Goal: Register for event/course

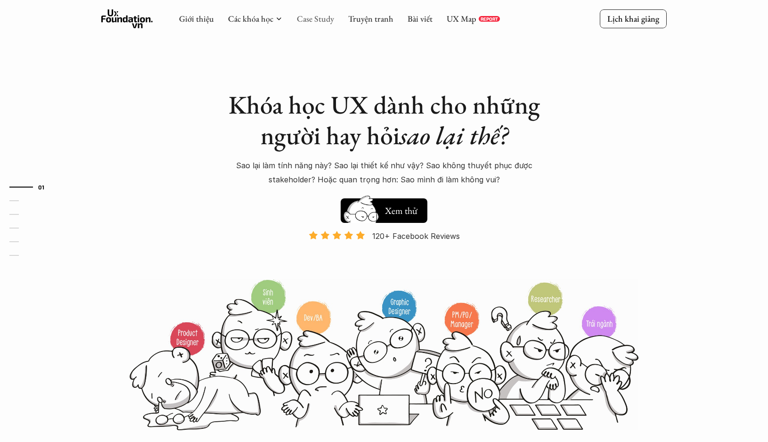
click at [318, 22] on link "Case Study" at bounding box center [315, 18] width 37 height 11
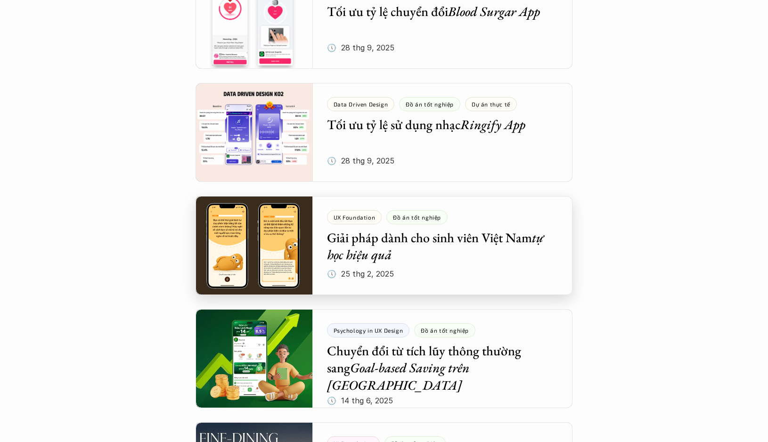
scroll to position [605, 0]
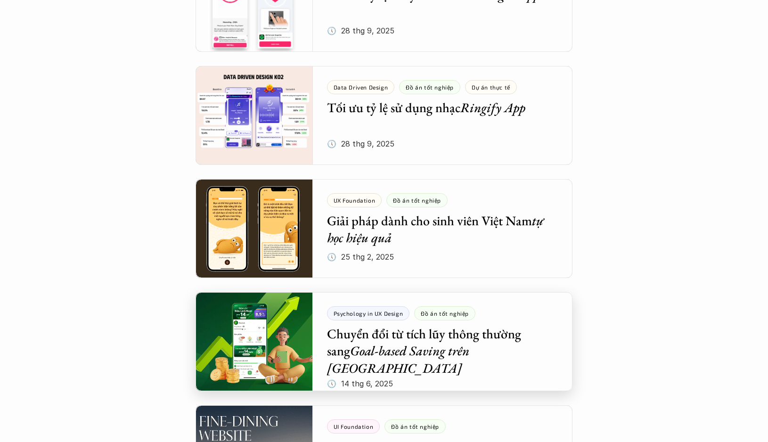
click at [416, 341] on div at bounding box center [383, 341] width 377 height 99
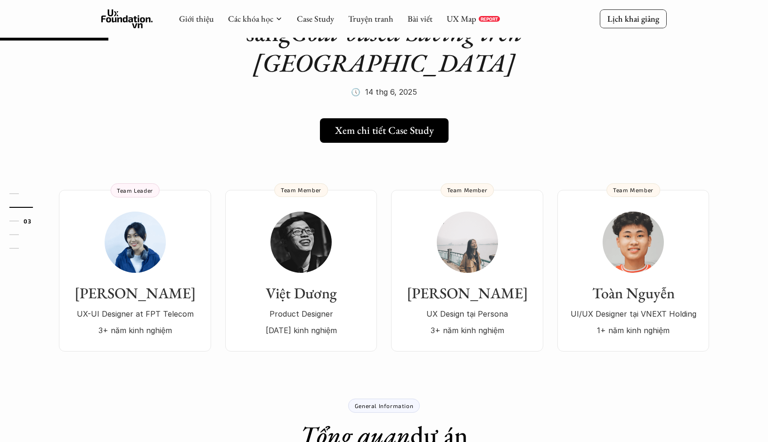
scroll to position [31, 0]
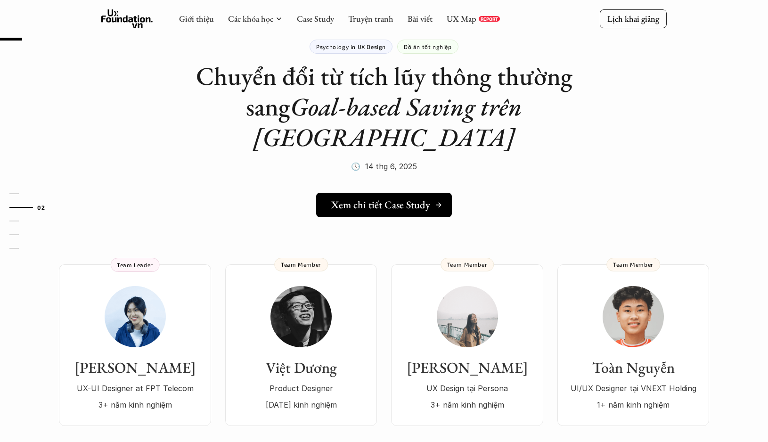
click at [397, 199] on h5 "Xem chi tiết Case Study" at bounding box center [380, 205] width 99 height 12
click at [316, 20] on link "Case Study" at bounding box center [315, 18] width 37 height 11
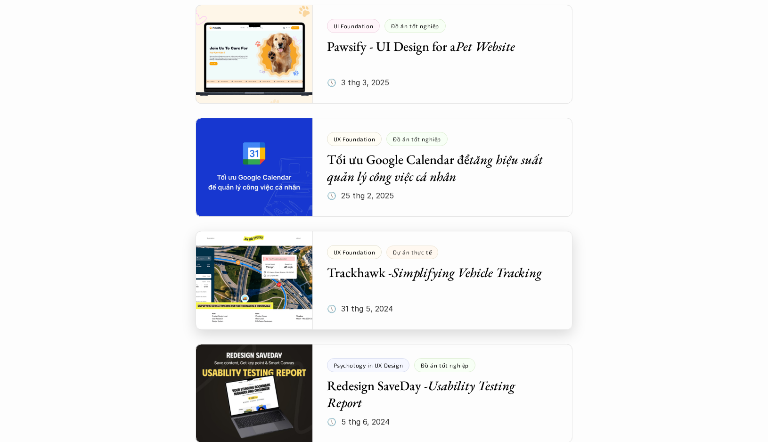
scroll to position [1207, 0]
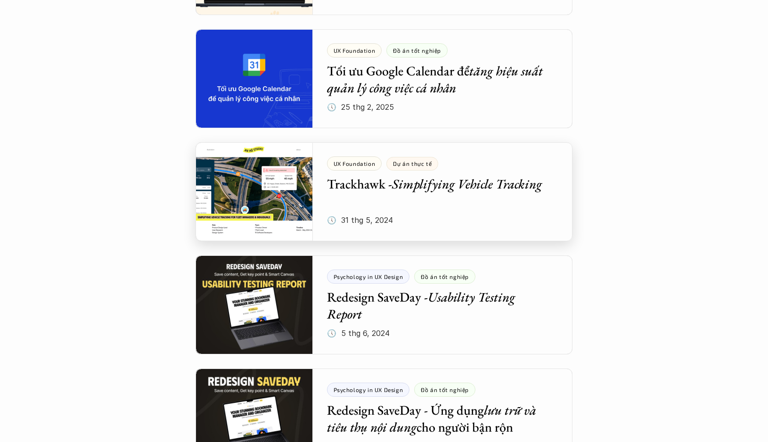
click at [413, 187] on div at bounding box center [383, 191] width 377 height 99
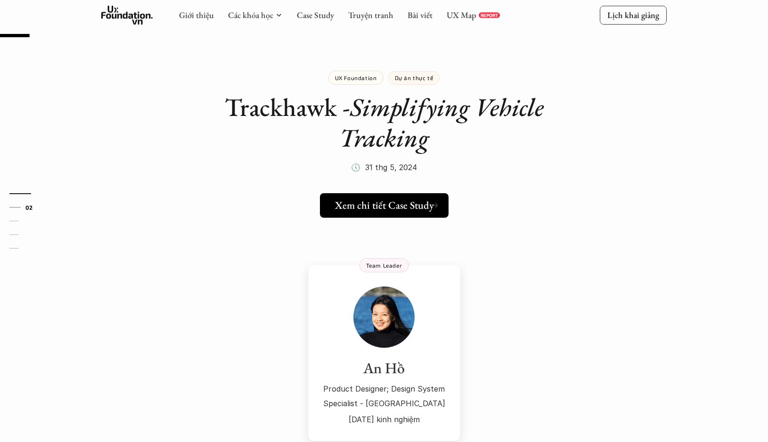
scroll to position [170, 0]
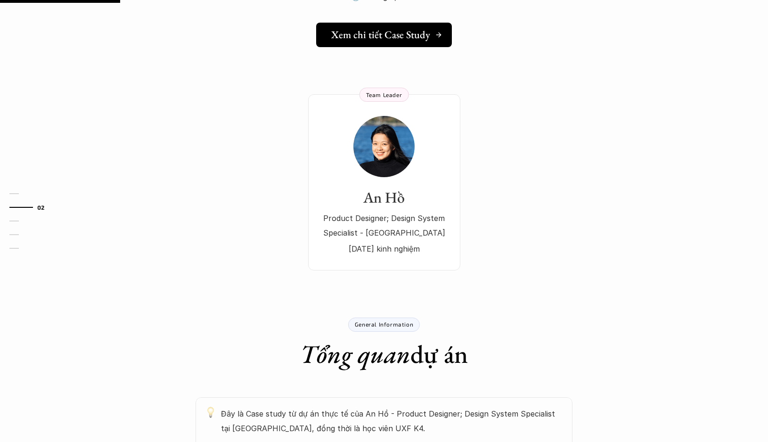
click at [384, 35] on h5 "Xem chi tiết Case Study" at bounding box center [380, 35] width 99 height 12
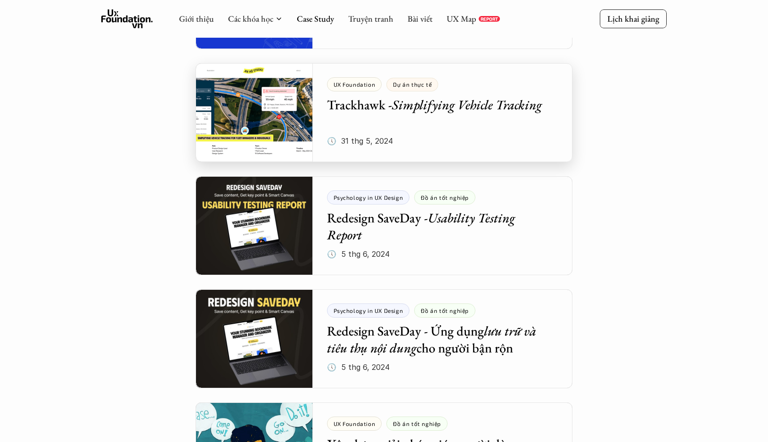
scroll to position [1359, 0]
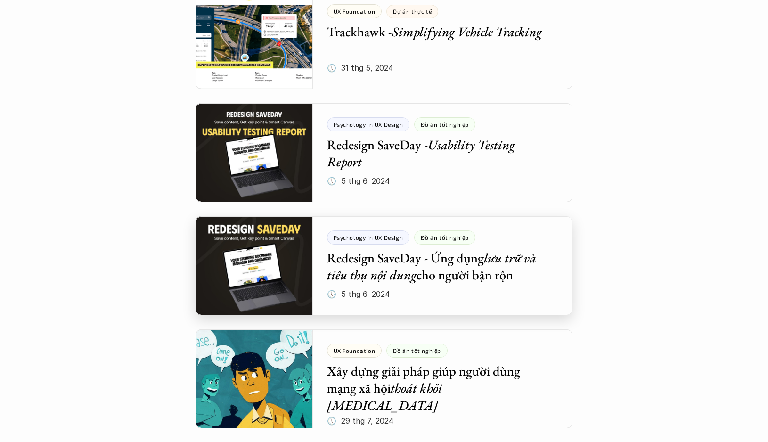
click at [383, 277] on div at bounding box center [383, 265] width 377 height 99
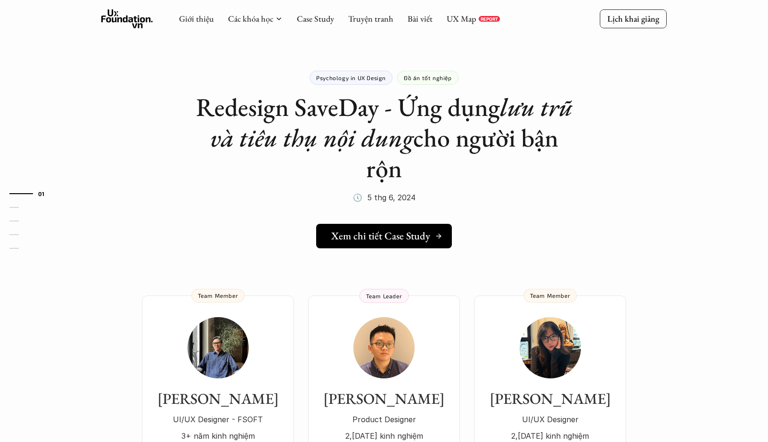
click at [386, 232] on h5 "Xem chi tiết Case Study" at bounding box center [380, 236] width 99 height 12
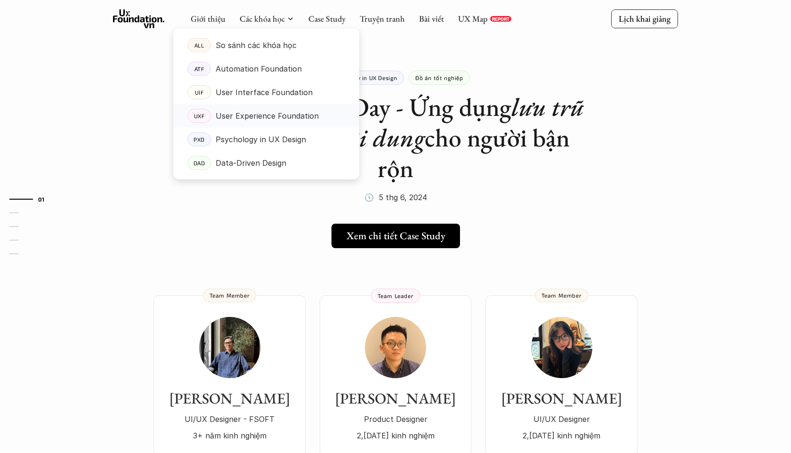
click at [245, 109] on p "User Experience Foundation" at bounding box center [267, 116] width 103 height 14
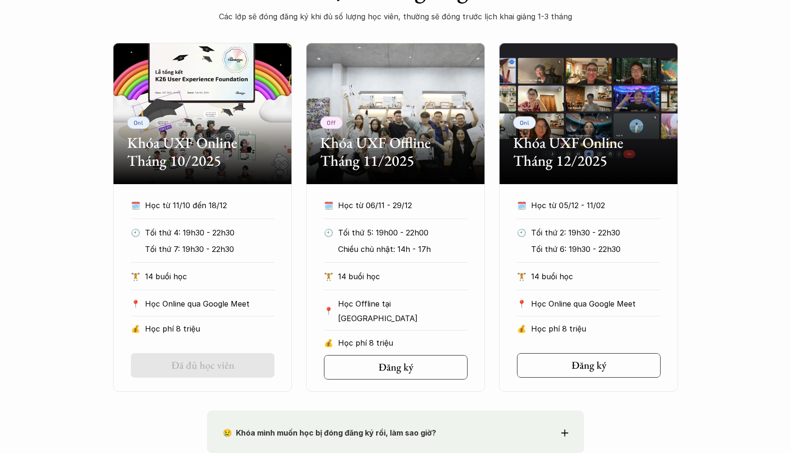
scroll to position [436, 0]
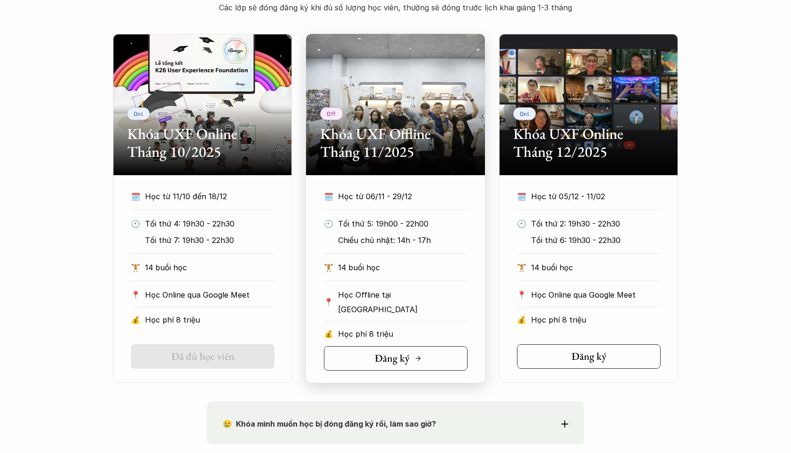
click at [358, 357] on link "Đăng ký" at bounding box center [396, 358] width 144 height 24
click at [227, 62] on div "Onl Khóa UXF Online Tháng 10/2025" at bounding box center [202, 104] width 179 height 141
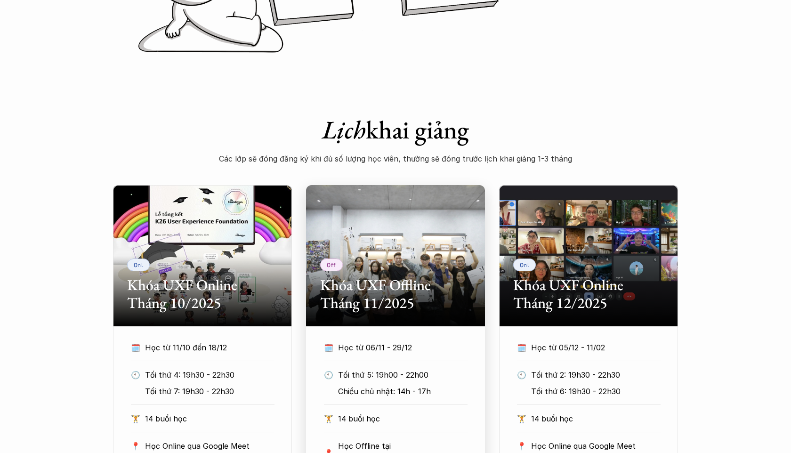
scroll to position [0, 0]
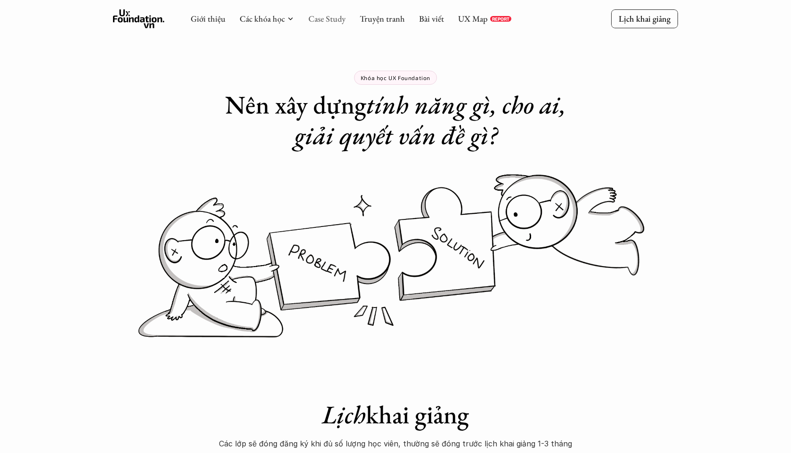
click at [320, 18] on link "Case Study" at bounding box center [326, 18] width 37 height 11
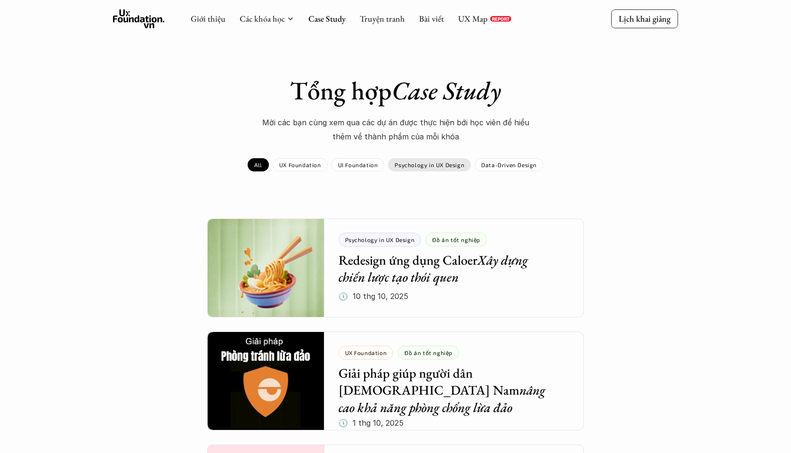
click at [424, 167] on p "Psychology in UX Design" at bounding box center [430, 165] width 70 height 7
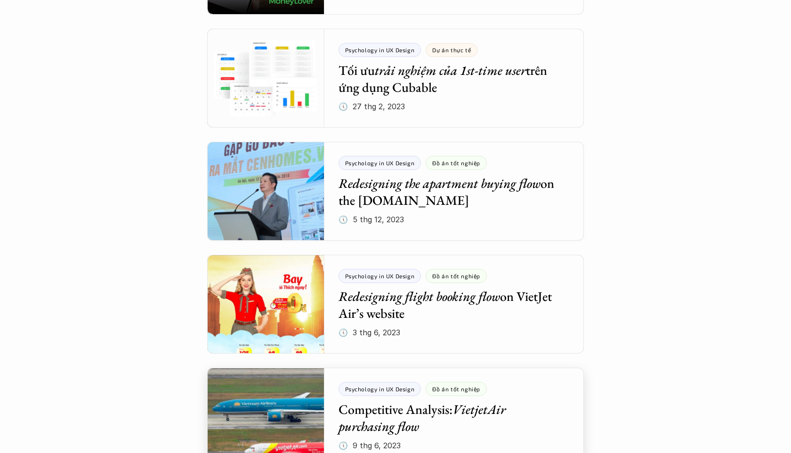
scroll to position [758, 0]
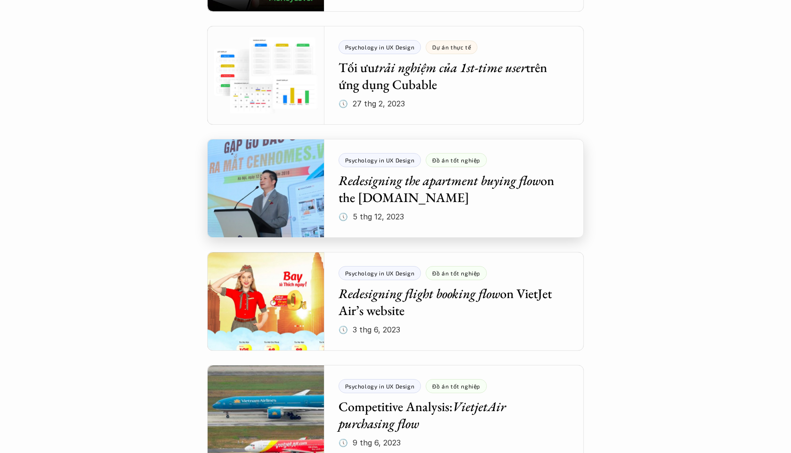
click at [416, 184] on div at bounding box center [395, 188] width 377 height 99
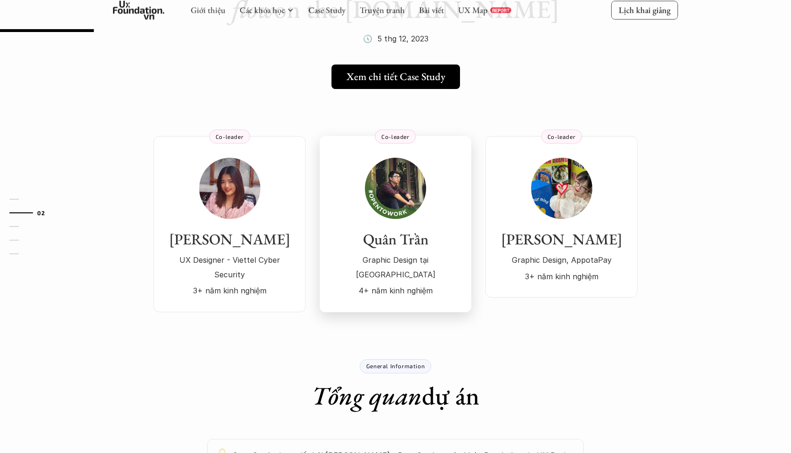
scroll to position [117, 0]
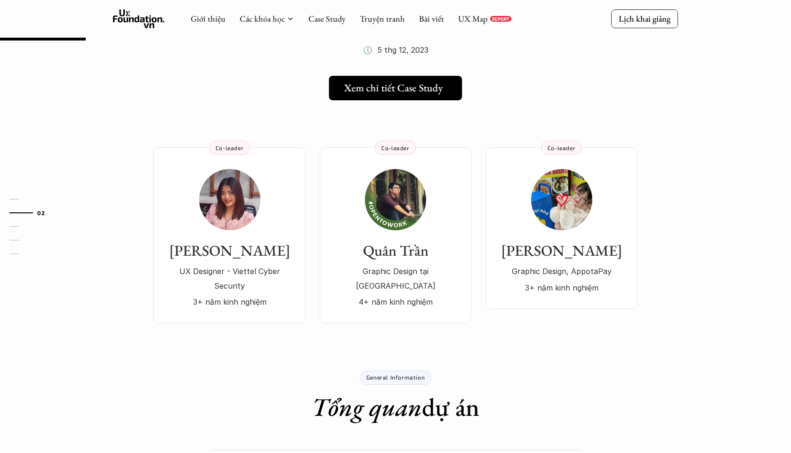
click at [418, 88] on h5 "Xem chi tiết Case Study" at bounding box center [393, 88] width 99 height 12
click at [245, 22] on div at bounding box center [266, 97] width 186 height 166
click at [158, 23] on icon at bounding box center [139, 18] width 52 height 19
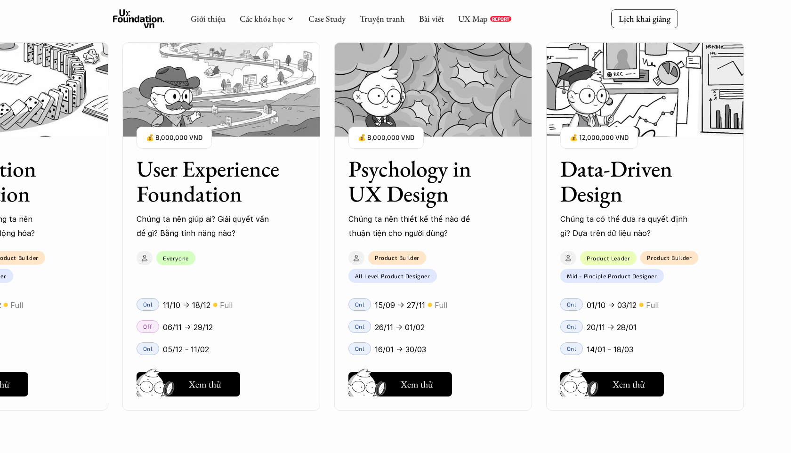
scroll to position [1038, 0]
click at [197, 387] on h5 "Xem thử" at bounding box center [205, 384] width 32 height 13
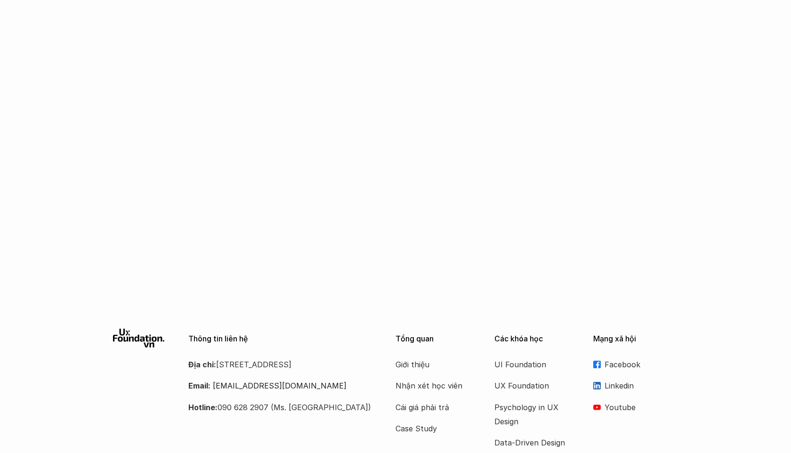
scroll to position [1603, 0]
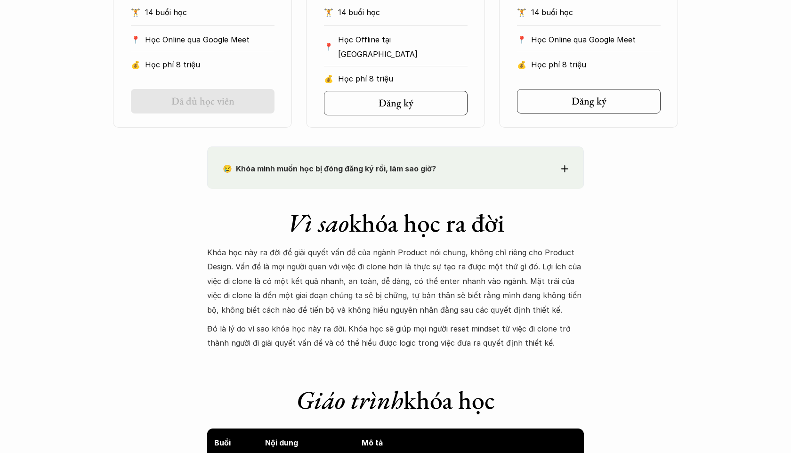
scroll to position [697, 0]
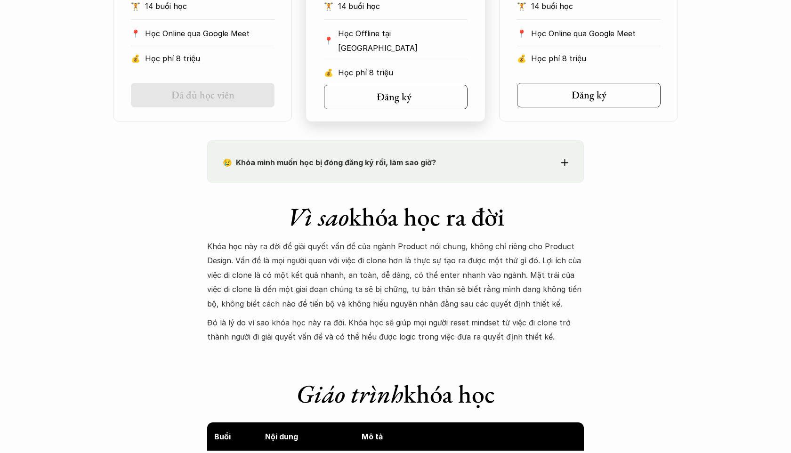
click at [398, 103] on link "Đăng ký" at bounding box center [396, 97] width 144 height 24
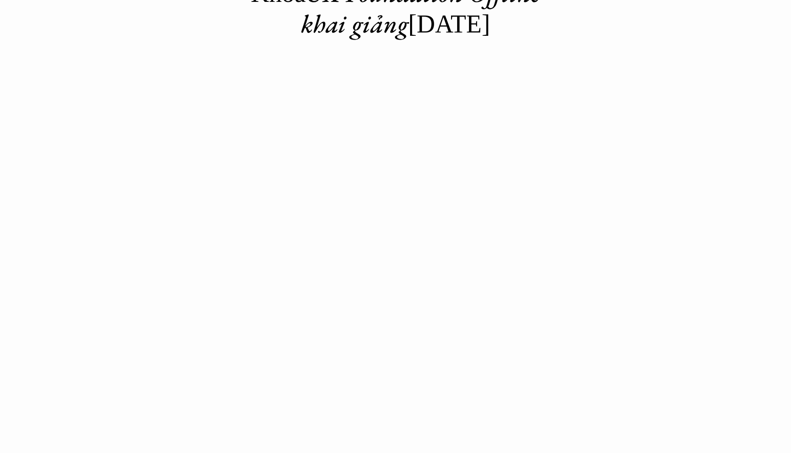
scroll to position [128, 0]
